Goal: Task Accomplishment & Management: Use online tool/utility

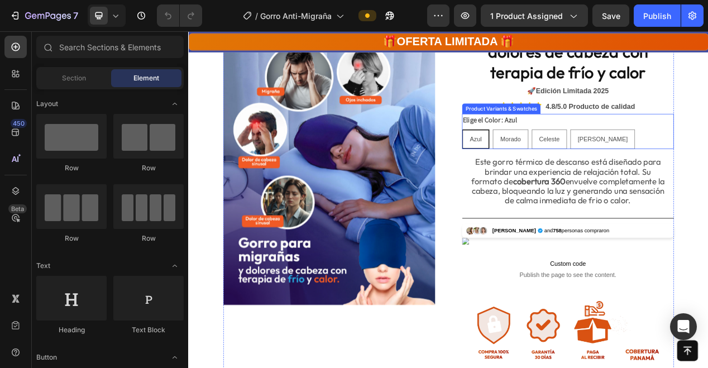
click at [479, 229] on img at bounding box center [369, 213] width 273 height 364
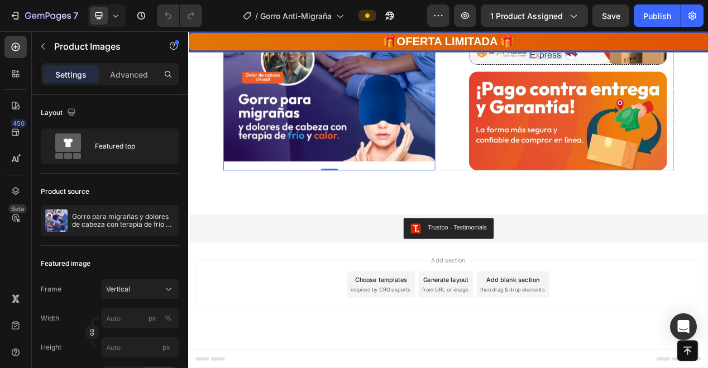
scroll to position [3329, 0]
click at [16, 12] on icon "button" at bounding box center [16, 16] width 5 height 8
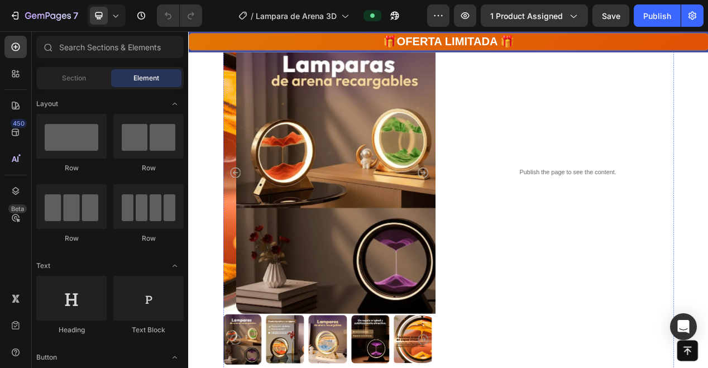
scroll to position [832, 0]
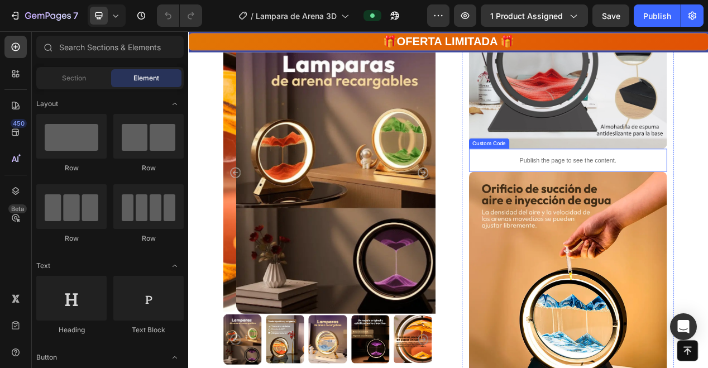
click at [639, 192] on p "Publish the page to see the content." at bounding box center [677, 198] width 255 height 12
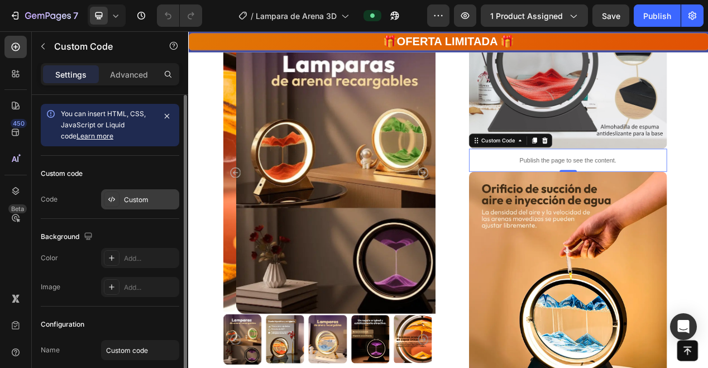
click at [147, 195] on div "Custom" at bounding box center [150, 200] width 52 height 10
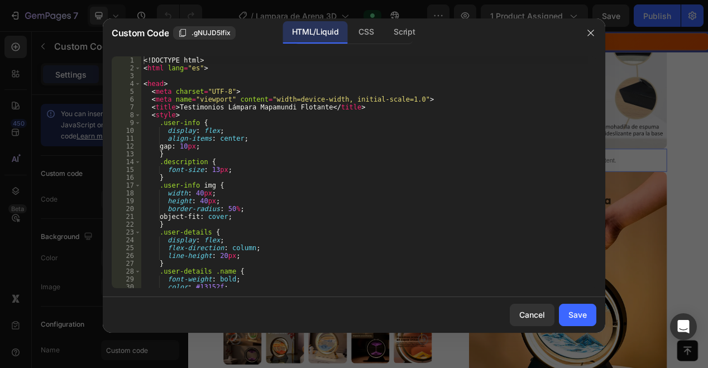
click at [256, 173] on div "<! DOCTYPE html > < html lang = "es" > < head > < meta charset = "UTF-8" > < me…" at bounding box center [364, 179] width 447 height 247
type textarea "</html>"
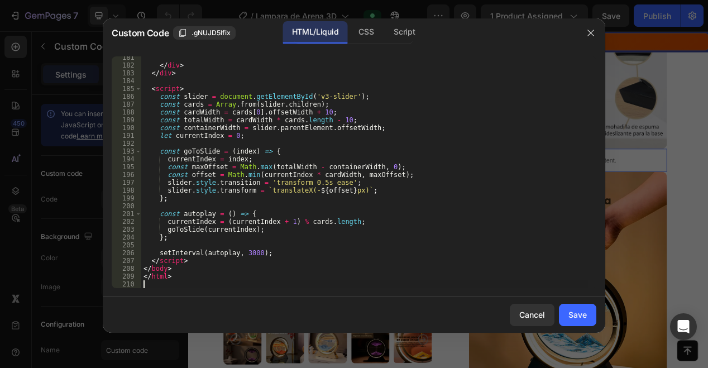
scroll to position [1441, 0]
click at [578, 315] on div "Save" at bounding box center [578, 315] width 18 height 12
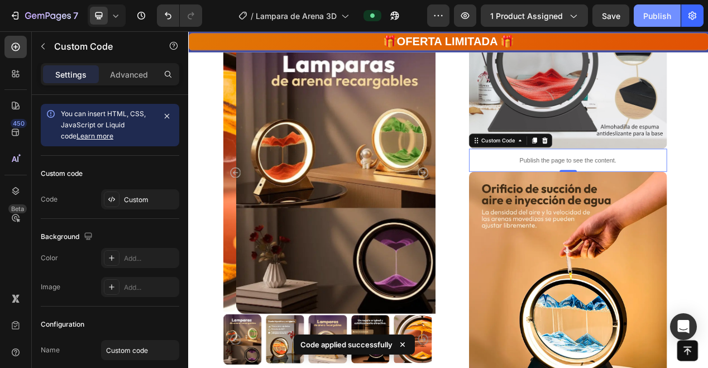
click at [657, 17] on div "Publish" at bounding box center [657, 16] width 28 height 12
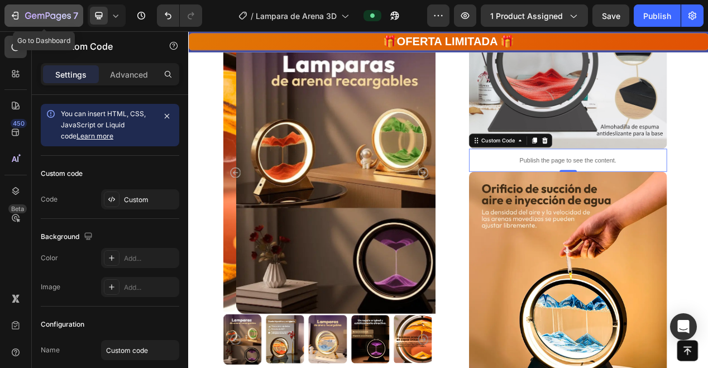
click at [28, 13] on icon "button" at bounding box center [28, 15] width 6 height 7
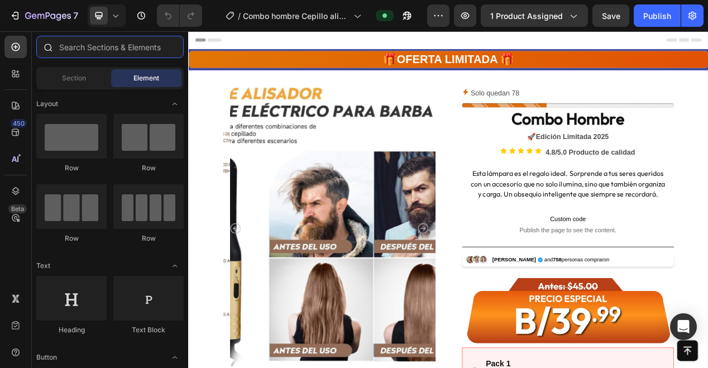
click at [129, 46] on input "text" at bounding box center [109, 47] width 147 height 22
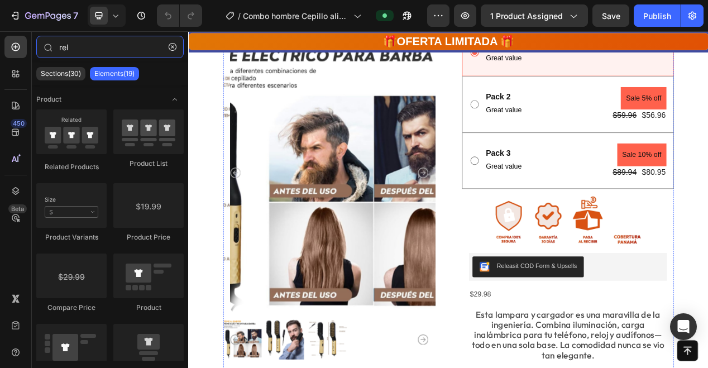
scroll to position [420, 0]
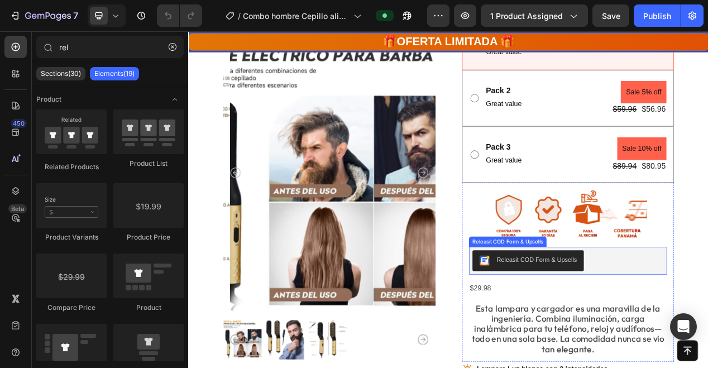
click at [655, 332] on div "Releasit COD Form & Upsells" at bounding box center [636, 326] width 103 height 12
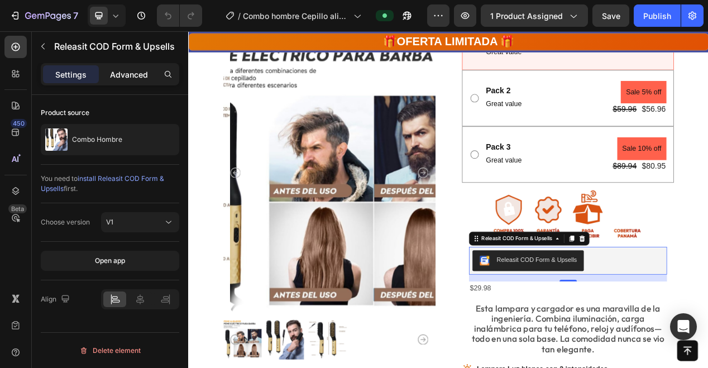
click at [133, 73] on p "Advanced" at bounding box center [129, 75] width 38 height 12
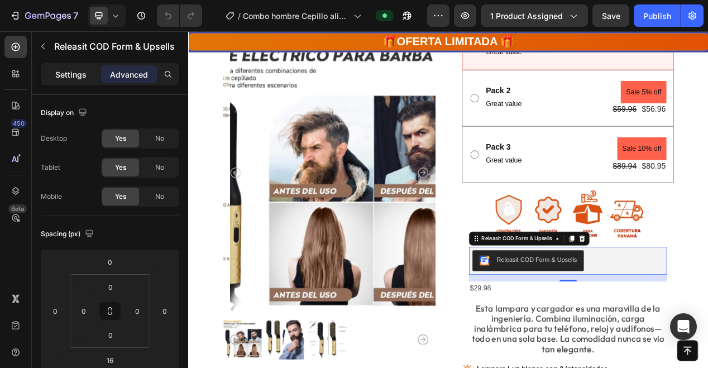
click at [78, 71] on p "Settings" at bounding box center [70, 75] width 31 height 12
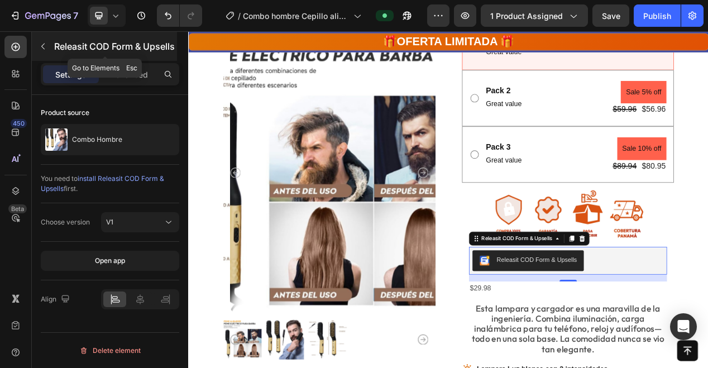
click at [46, 42] on icon "button" at bounding box center [43, 46] width 9 height 9
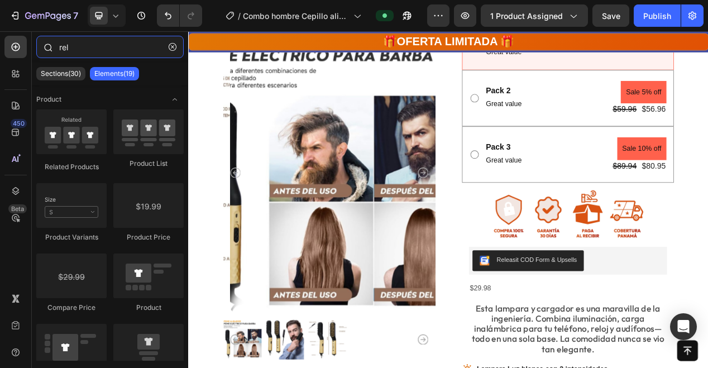
click at [76, 47] on input "rel" at bounding box center [109, 47] width 147 height 22
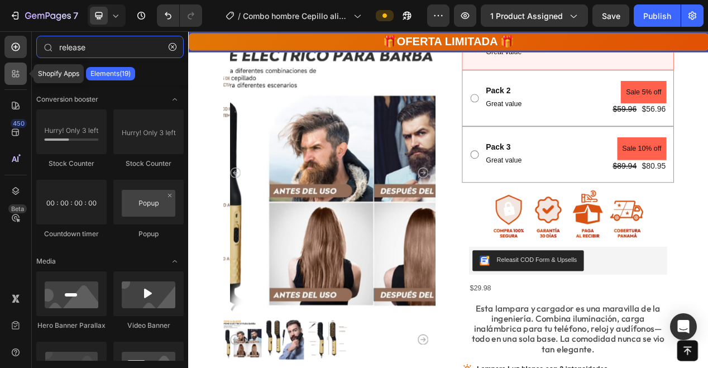
type input "release"
click at [17, 70] on icon at bounding box center [15, 73] width 11 height 11
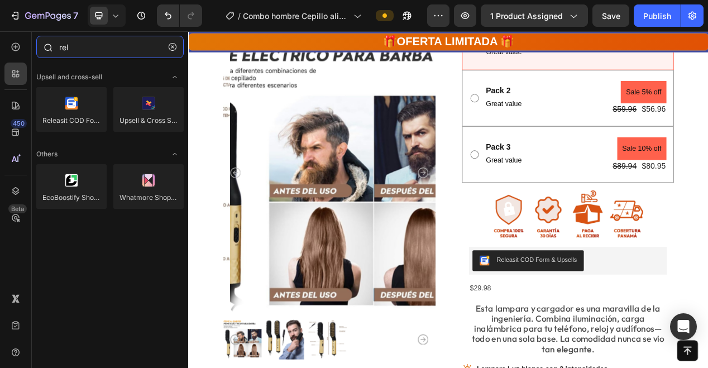
type input "rele"
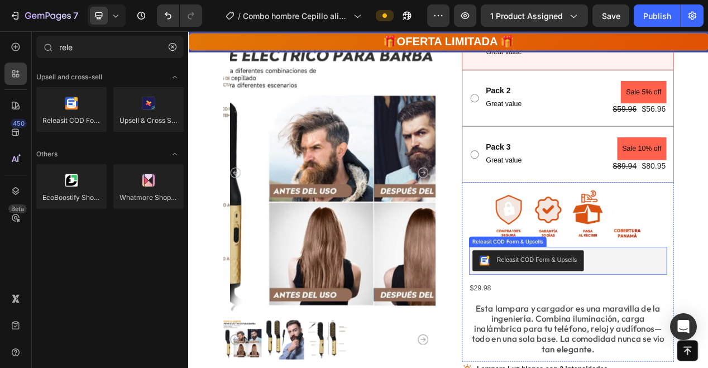
click at [638, 331] on div "Releasit COD Form & Upsells" at bounding box center [636, 326] width 103 height 12
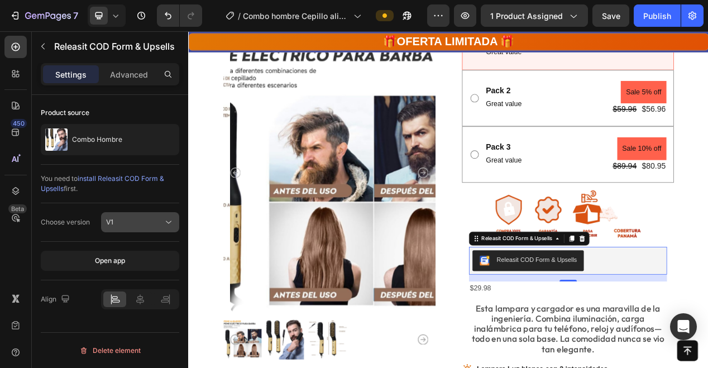
click at [159, 222] on div "V1" at bounding box center [134, 222] width 57 height 10
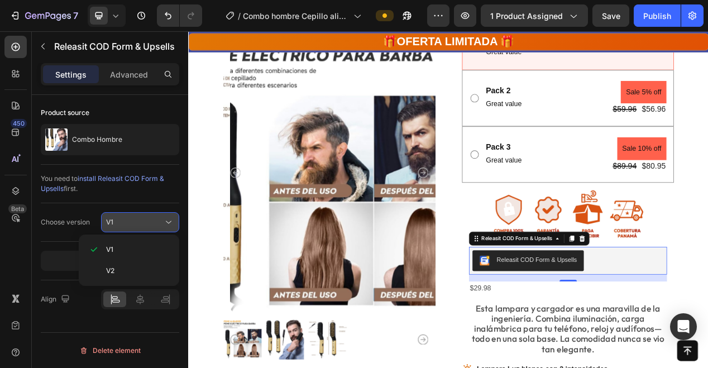
click at [159, 222] on div "V1" at bounding box center [134, 222] width 57 height 10
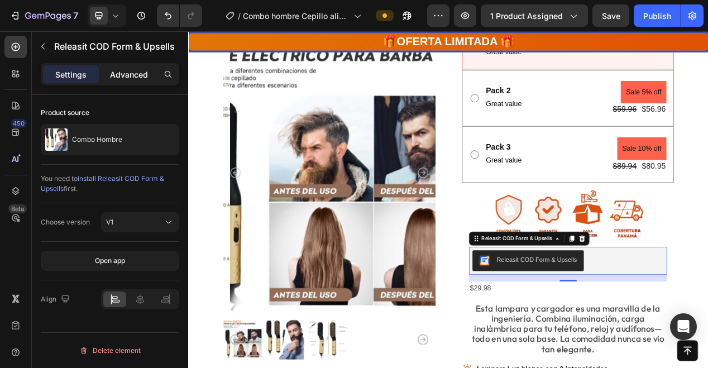
click at [131, 82] on div "Advanced" at bounding box center [129, 74] width 56 height 18
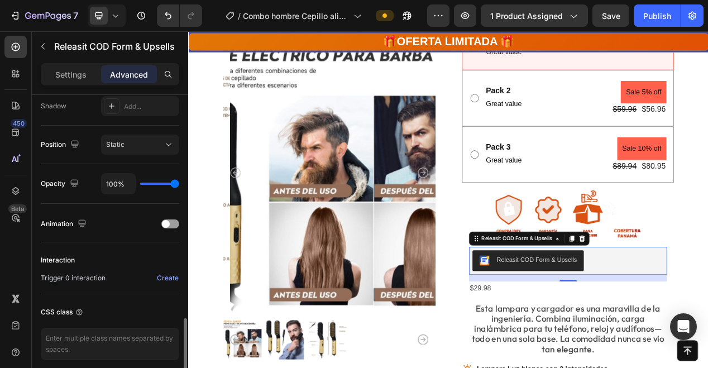
scroll to position [423, 0]
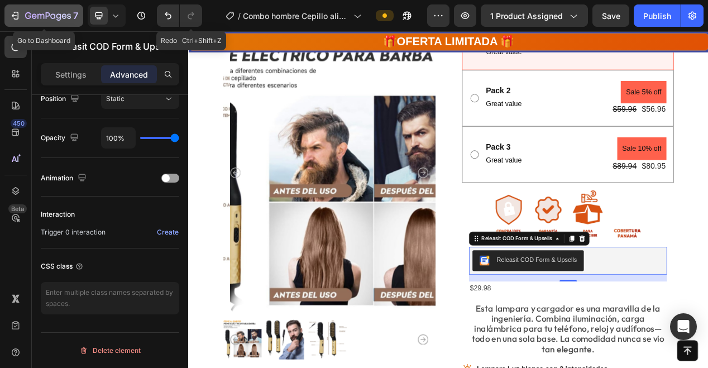
click at [26, 15] on icon "button" at bounding box center [28, 15] width 6 height 7
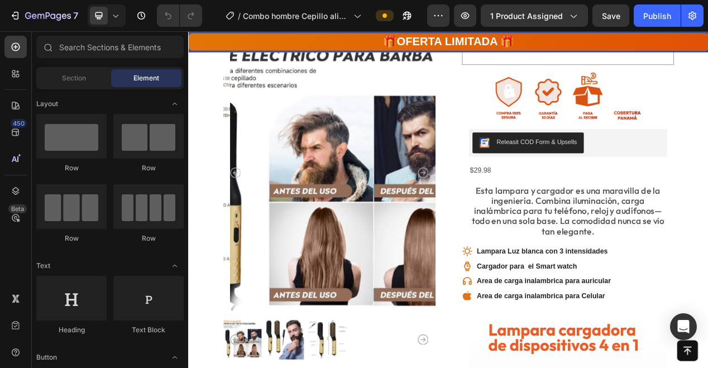
scroll to position [571, 0]
click at [650, 180] on div "Releasit COD Form & Upsells" at bounding box center [636, 175] width 103 height 12
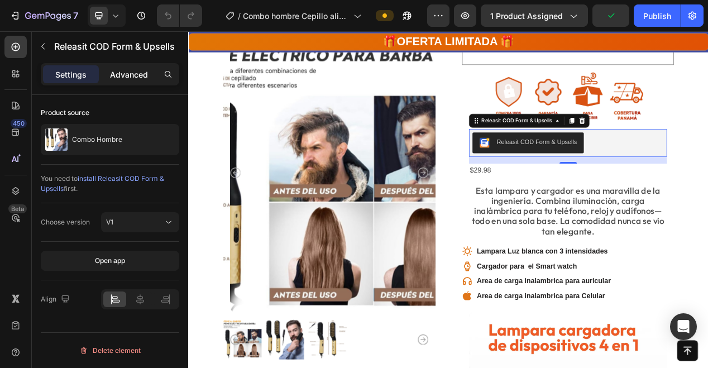
click at [132, 79] on p "Advanced" at bounding box center [129, 75] width 38 height 12
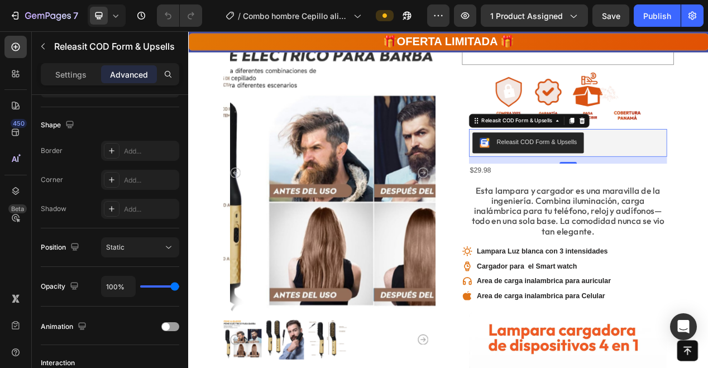
scroll to position [0, 0]
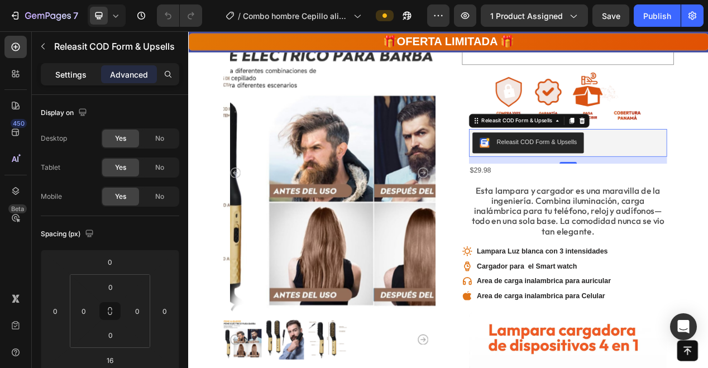
click at [72, 72] on p "Settings" at bounding box center [70, 75] width 31 height 12
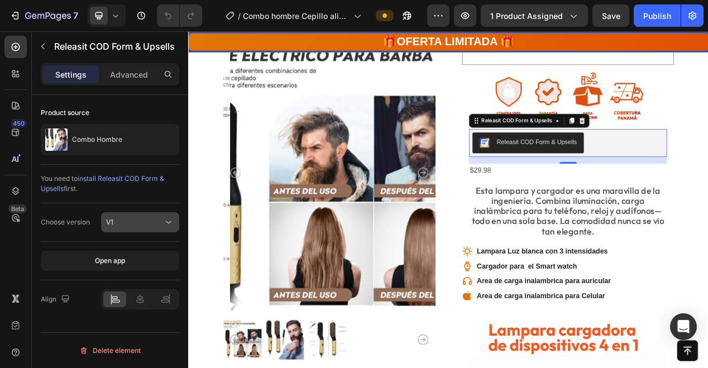
click at [168, 221] on icon at bounding box center [168, 222] width 11 height 11
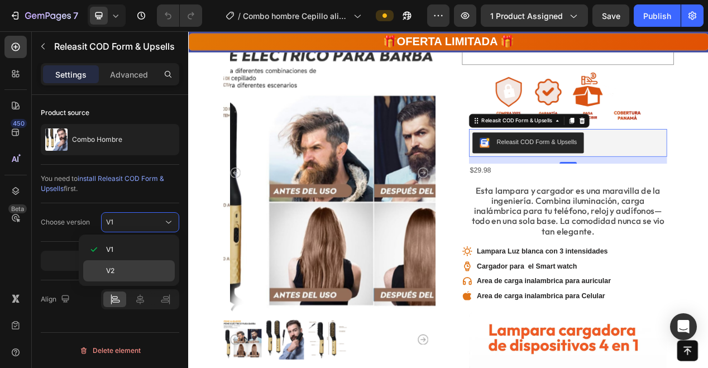
click at [127, 265] on div "V2" at bounding box center [129, 270] width 92 height 21
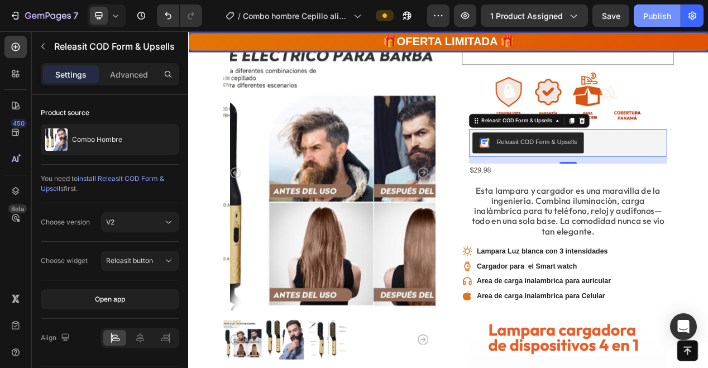
click at [662, 16] on div "Publish" at bounding box center [657, 16] width 28 height 12
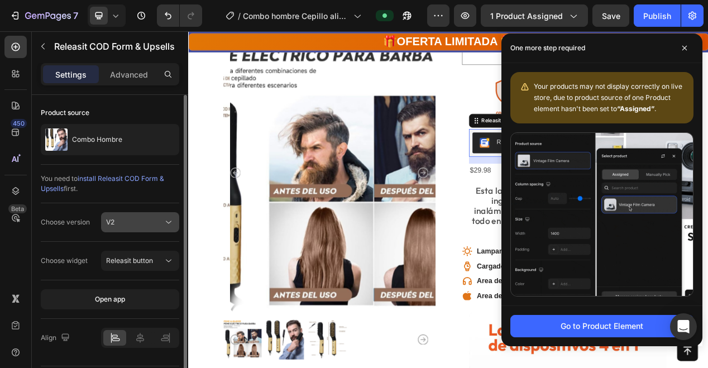
click at [151, 223] on div "V2" at bounding box center [134, 222] width 57 height 10
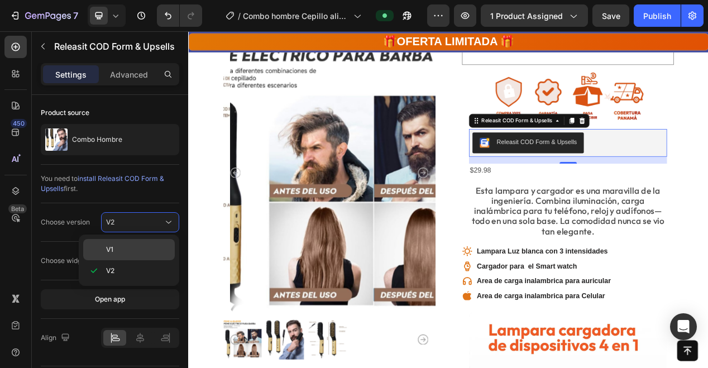
click at [140, 250] on p "V1" at bounding box center [138, 250] width 64 height 10
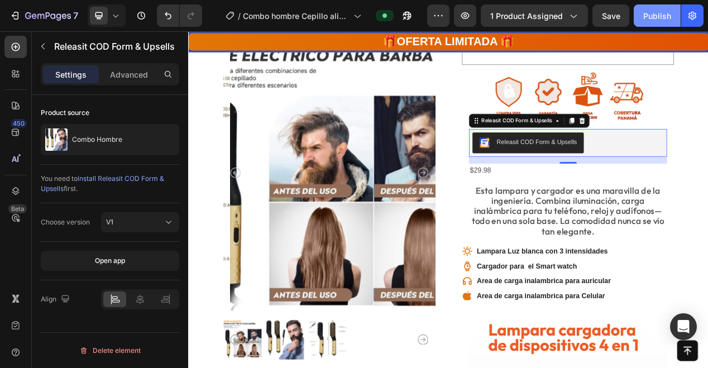
click at [661, 16] on div "Publish" at bounding box center [657, 16] width 28 height 12
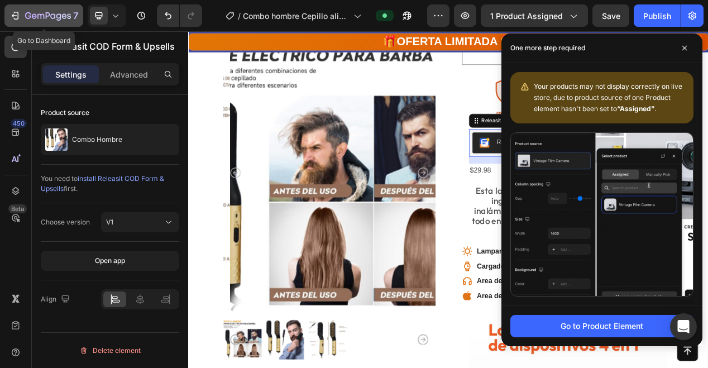
click at [56, 17] on icon "button" at bounding box center [48, 16] width 46 height 9
